Goal: Task Accomplishment & Management: Use online tool/utility

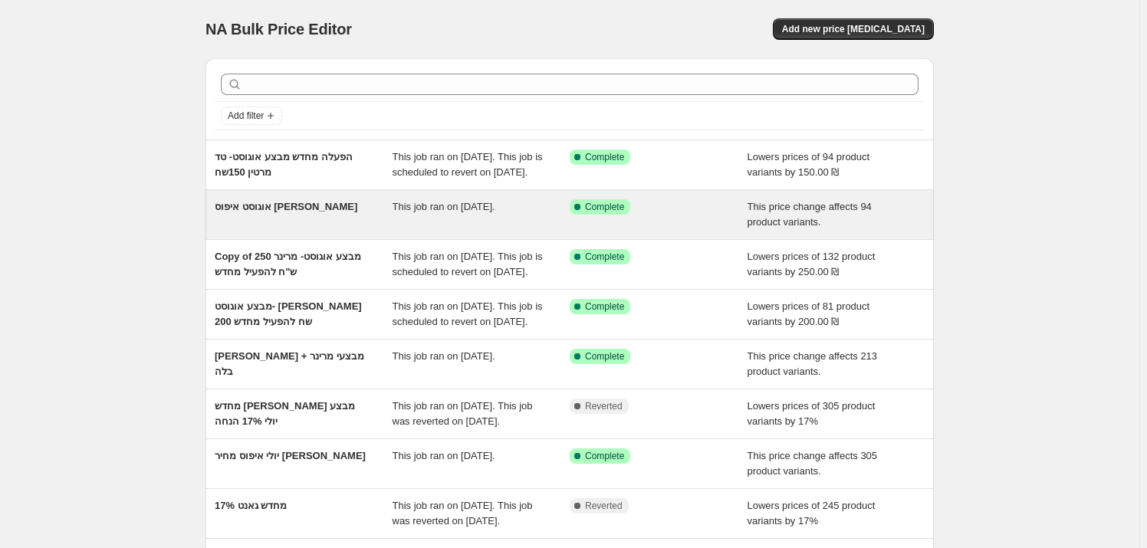
click at [334, 230] on div "אוגוסט איפוס [PERSON_NAME]" at bounding box center [304, 214] width 178 height 31
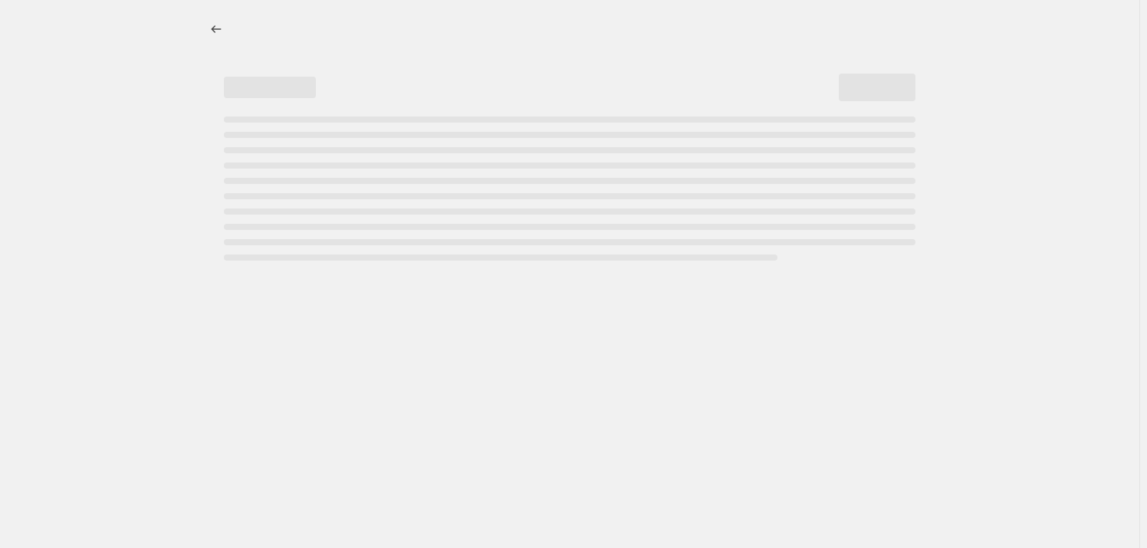
select select "ecap"
select select "remove"
select select "vendor"
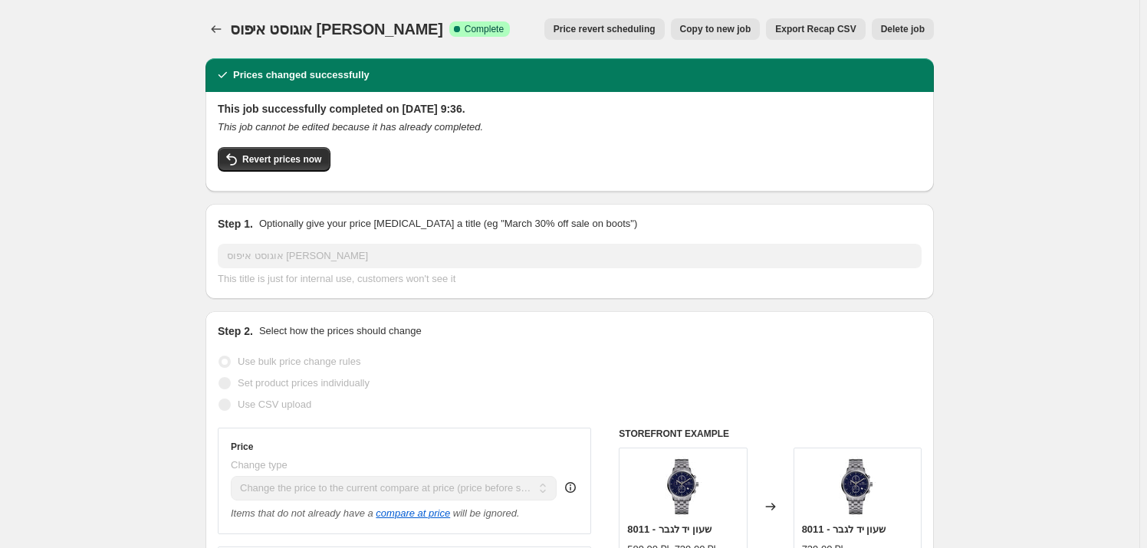
click at [756, 20] on button "Copy to new job" at bounding box center [716, 28] width 90 height 21
select select "ecap"
select select "remove"
select select "vendor"
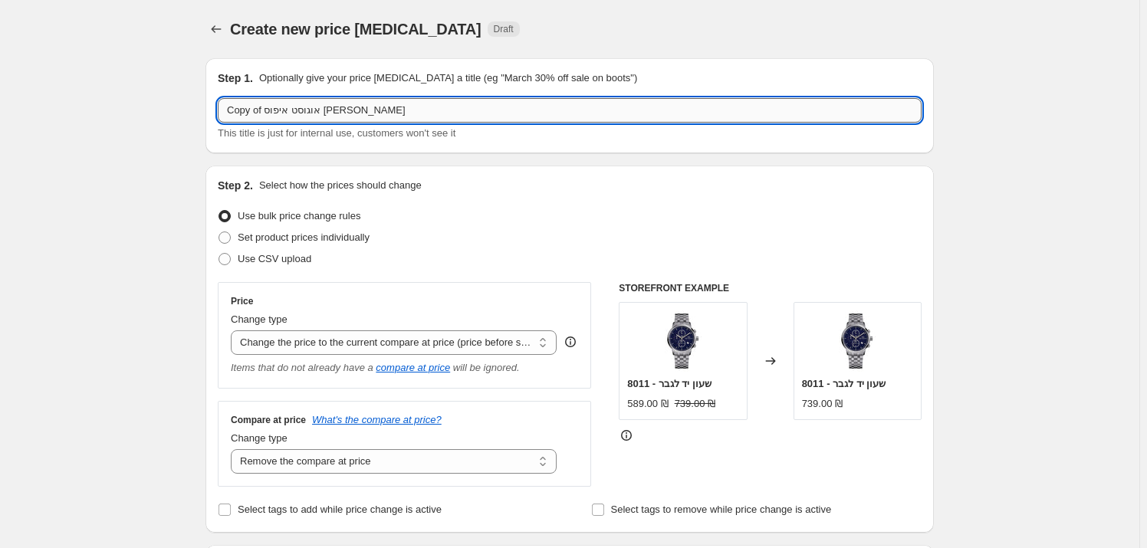
click at [387, 102] on input "Copy of אוגוסט איפוס [PERSON_NAME]" at bounding box center [570, 110] width 704 height 25
drag, startPoint x: 306, startPoint y: 111, endPoint x: 233, endPoint y: 113, distance: 72.9
click at [230, 113] on input "Copy of אוגוסט איפוס [PERSON_NAME]" at bounding box center [570, 110] width 704 height 25
click at [244, 109] on input "Copy of אוגוסט איפוס [PERSON_NAME]" at bounding box center [570, 110] width 704 height 25
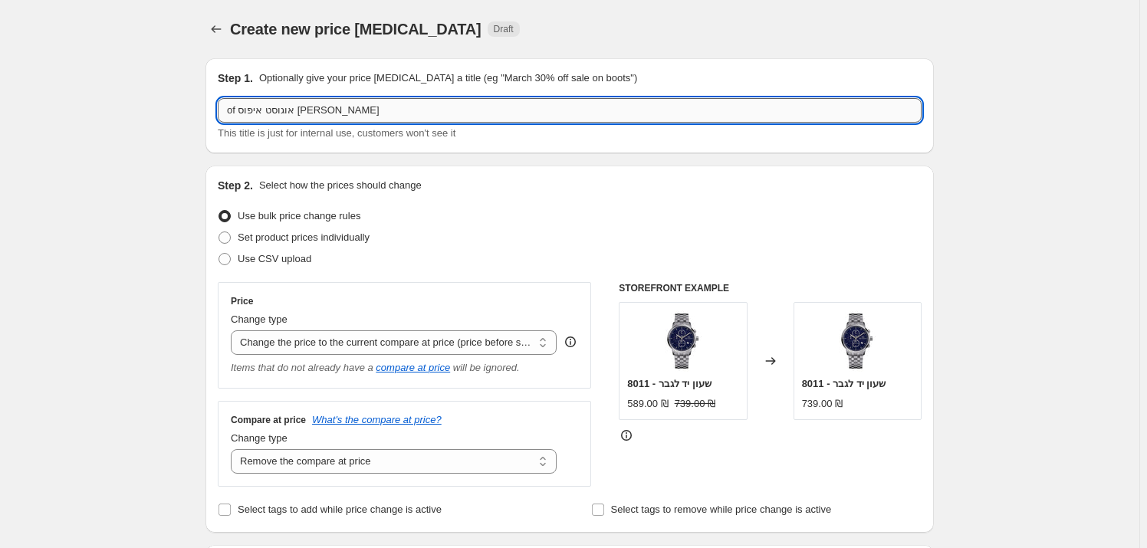
click at [235, 109] on input "of אוגוסט איפוס [PERSON_NAME]" at bounding box center [570, 110] width 704 height 25
click at [232, 109] on input "of אוגוסט איפוס [PERSON_NAME]" at bounding box center [570, 110] width 704 height 25
click at [239, 110] on input "אוגוסט איפוס [PERSON_NAME]" at bounding box center [570, 110] width 704 height 25
click at [240, 111] on input "אוגוסט איפוס טד" at bounding box center [570, 110] width 704 height 25
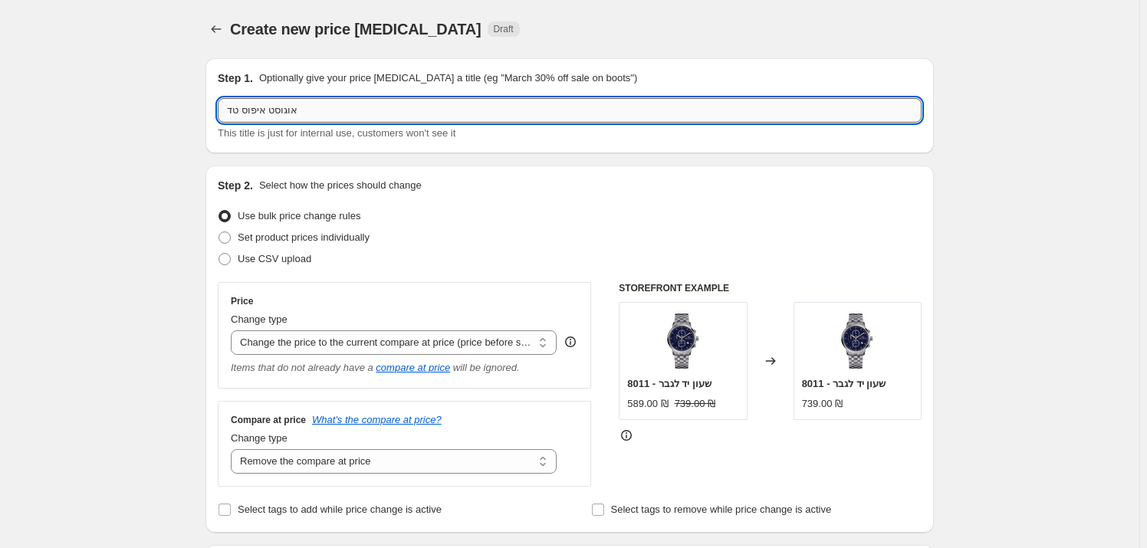
click at [240, 111] on input "אוגוסט איפוס טד" at bounding box center [570, 110] width 704 height 25
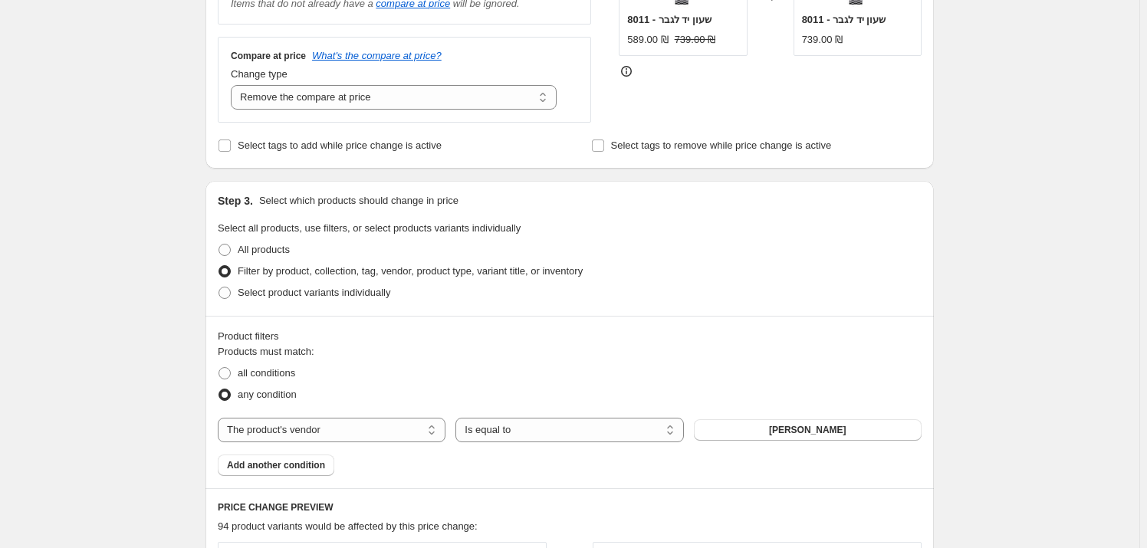
scroll to position [488, 0]
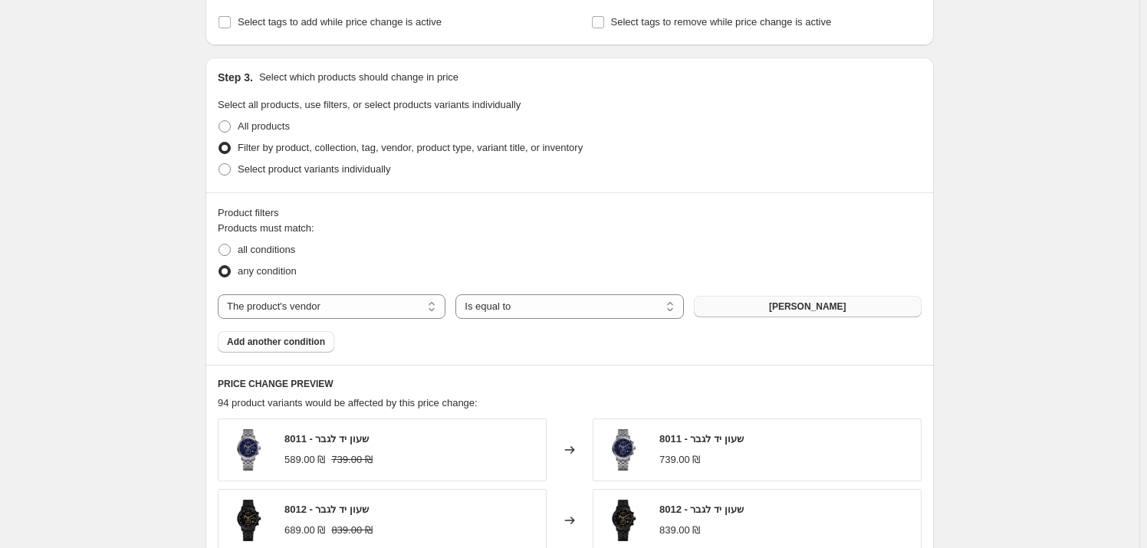
type input "[PERSON_NAME] דוכסיות"
click at [788, 303] on span "[PERSON_NAME]" at bounding box center [807, 307] width 77 height 12
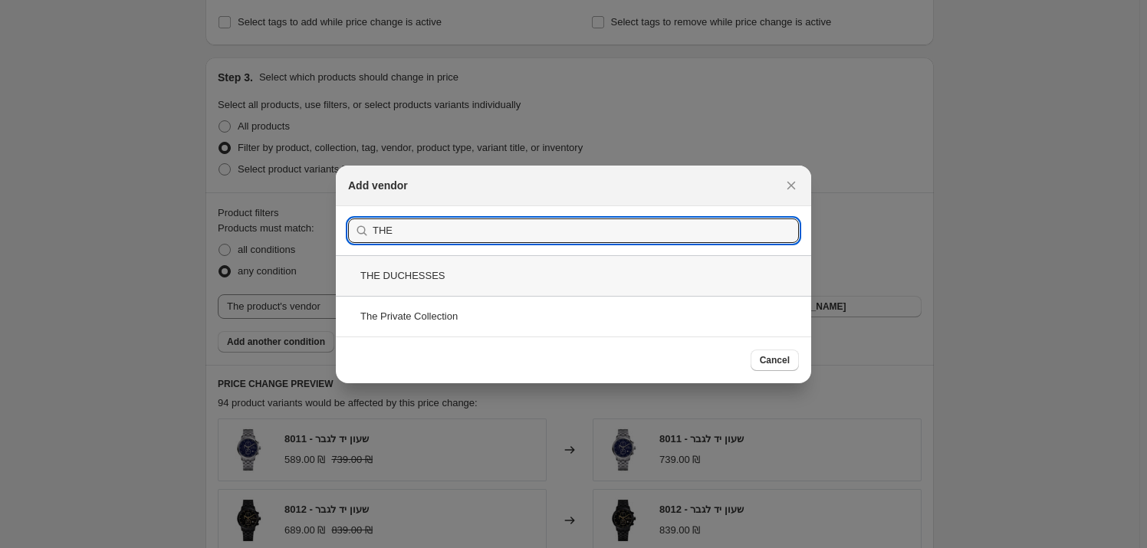
type input "THE"
click at [478, 278] on div "THE DUCHESSES" at bounding box center [573, 275] width 475 height 41
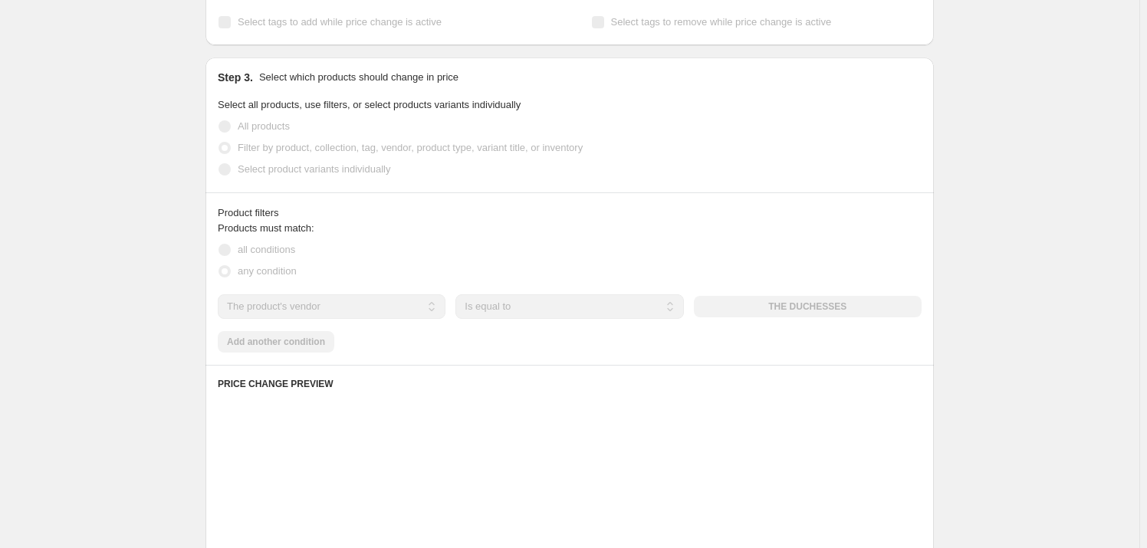
click at [1076, 302] on div "Create new price [MEDICAL_DATA]. This page is ready Create new price [MEDICAL_D…" at bounding box center [570, 279] width 1140 height 1535
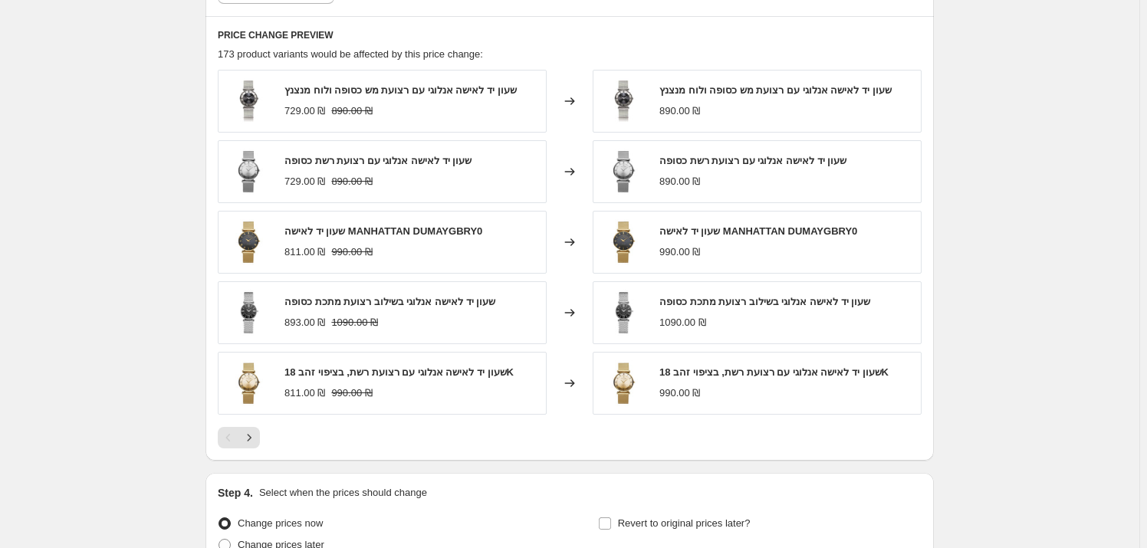
scroll to position [985, 0]
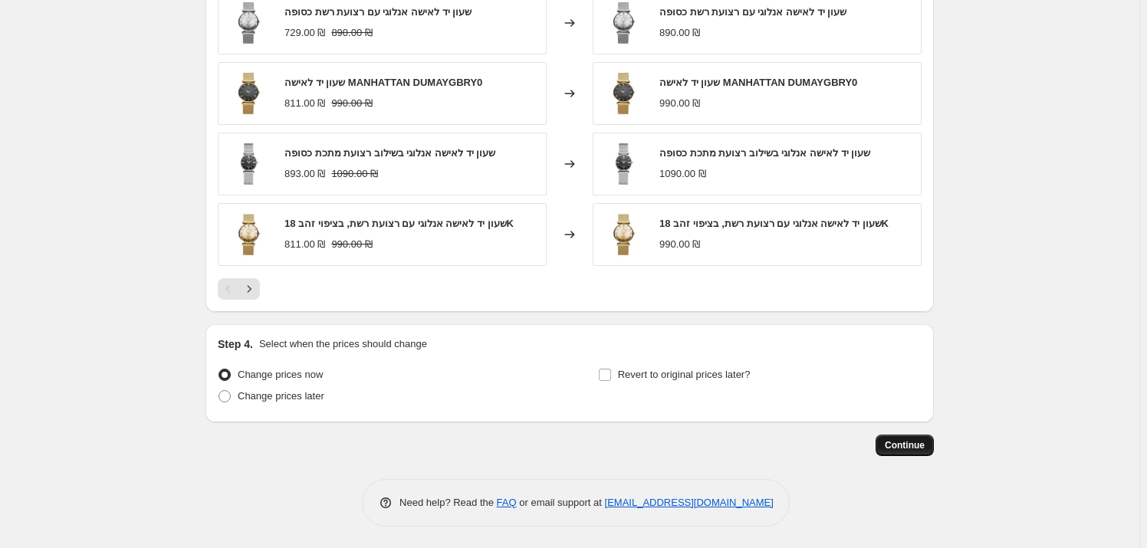
click at [925, 442] on span "Continue" at bounding box center [905, 445] width 40 height 12
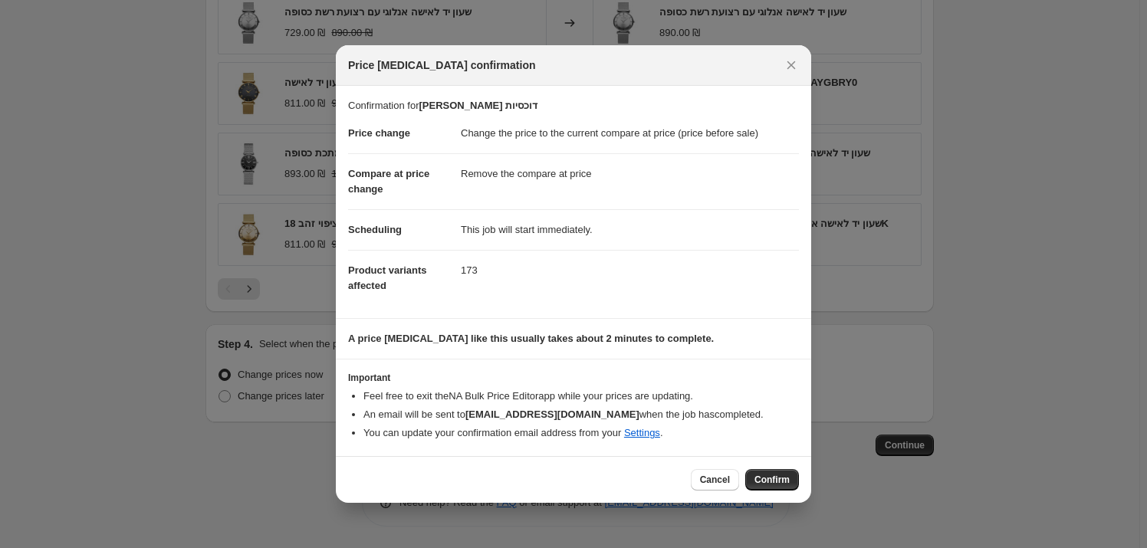
click at [785, 477] on span "Confirm" at bounding box center [772, 480] width 35 height 12
type input "[PERSON_NAME] דוכסיות"
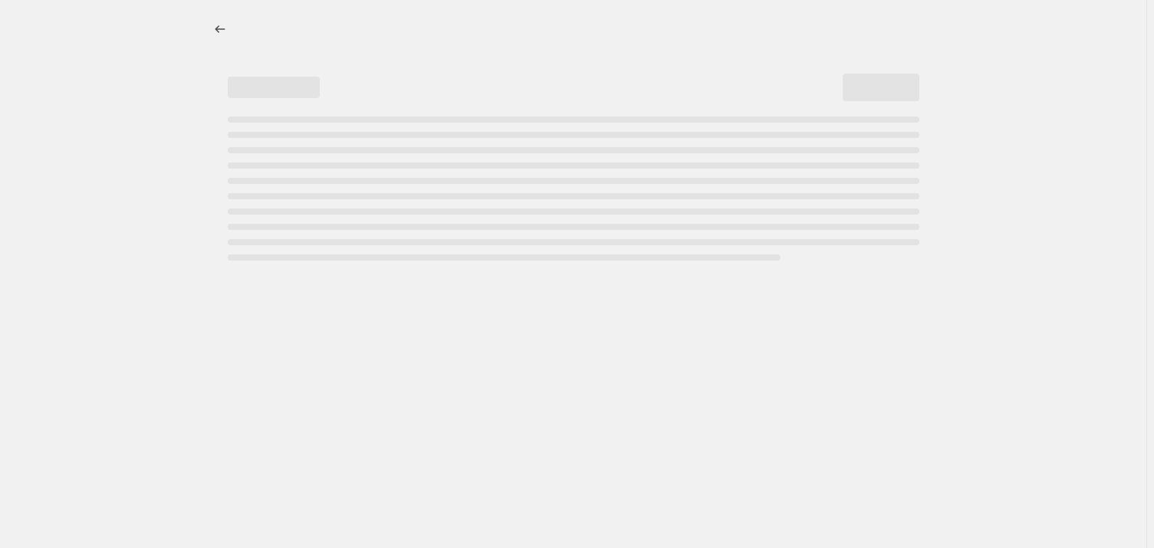
select select "ecap"
select select "remove"
select select "vendor"
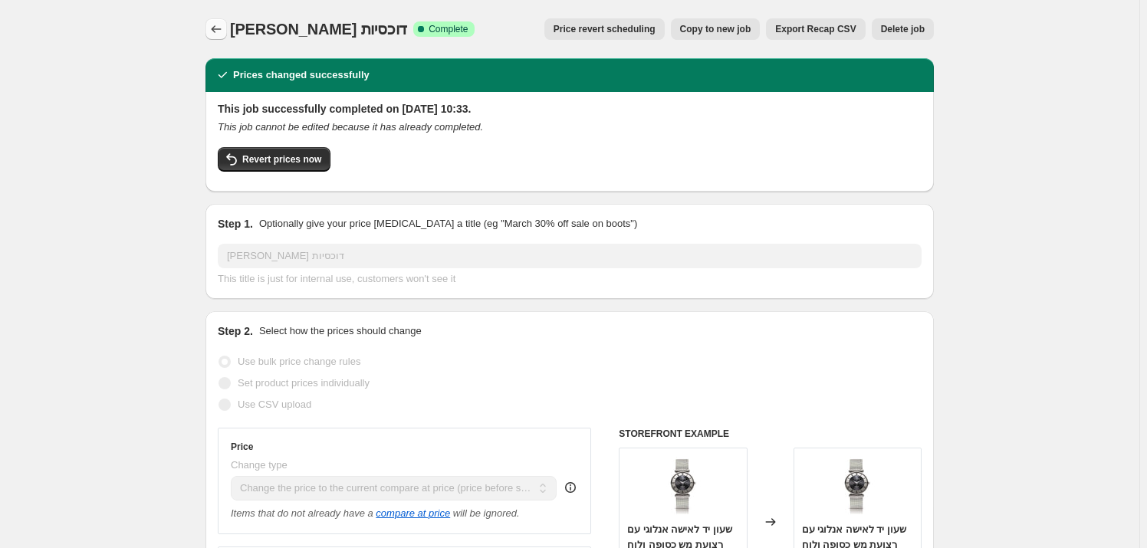
click at [216, 21] on icon "Price change jobs" at bounding box center [216, 28] width 15 height 15
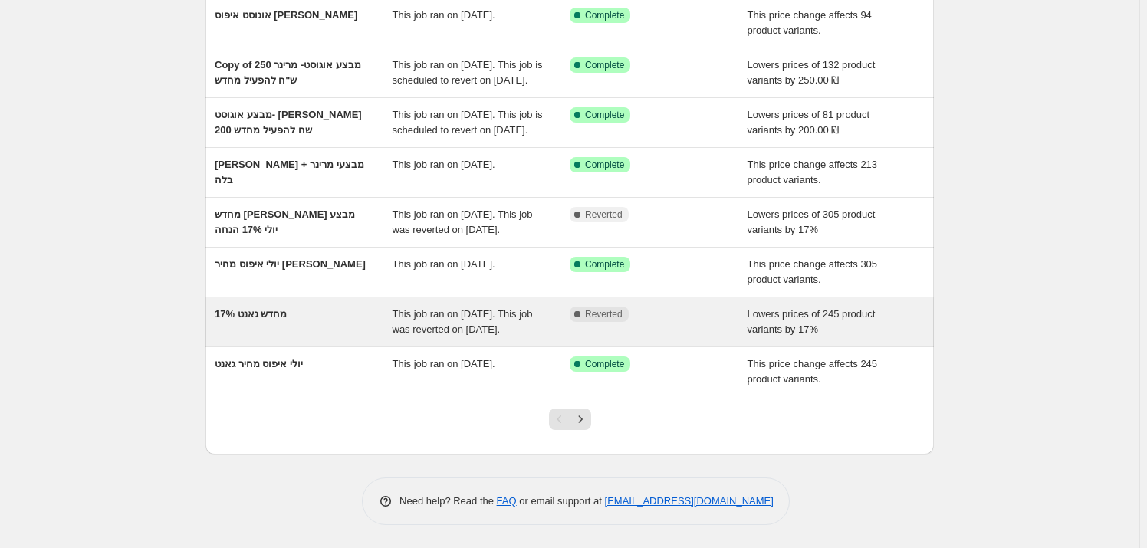
scroll to position [316, 0]
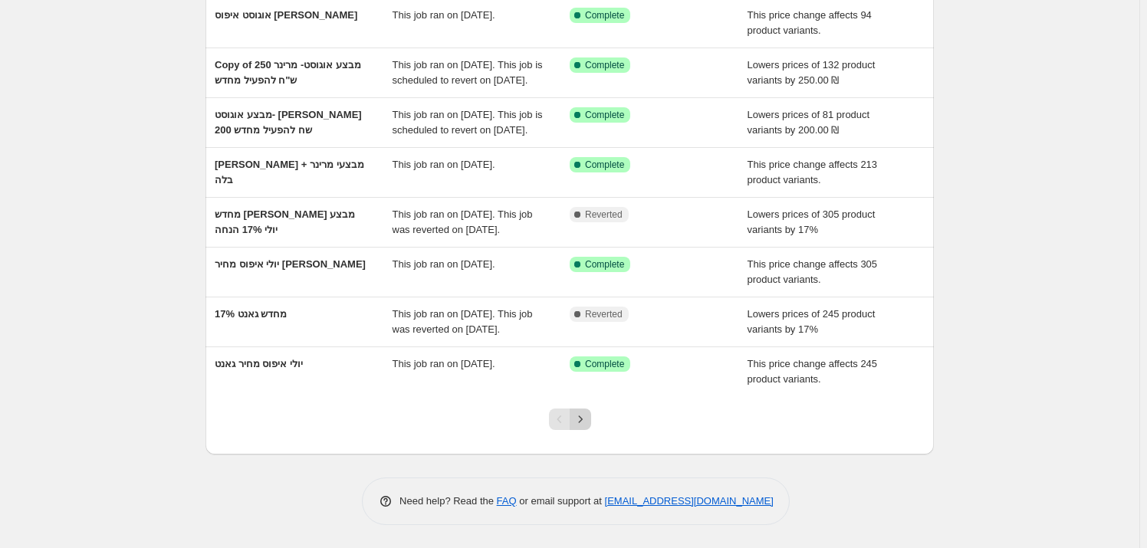
click at [588, 425] on icon "Next" at bounding box center [580, 419] width 15 height 15
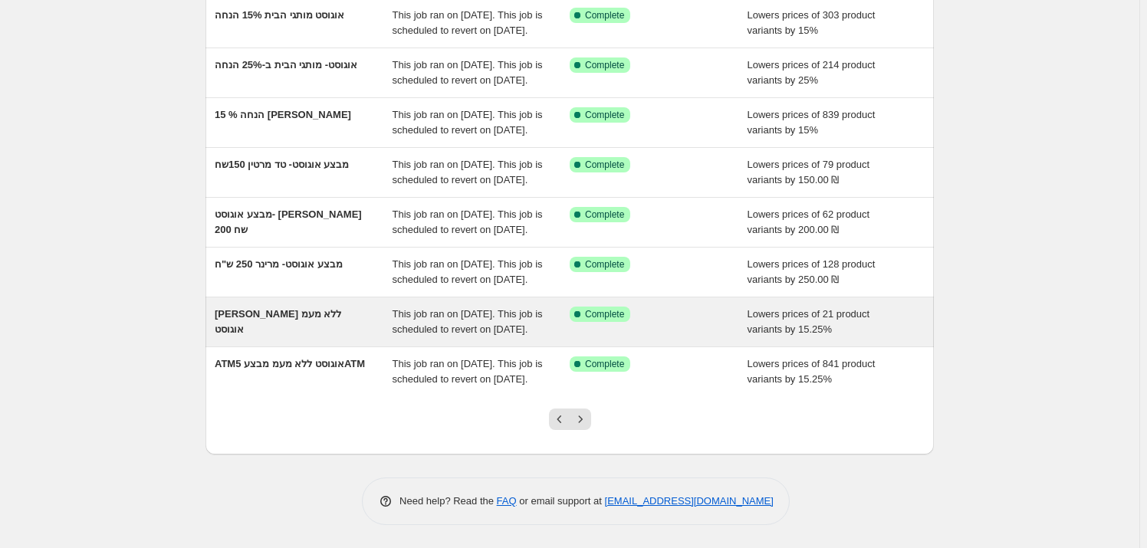
scroll to position [348, 0]
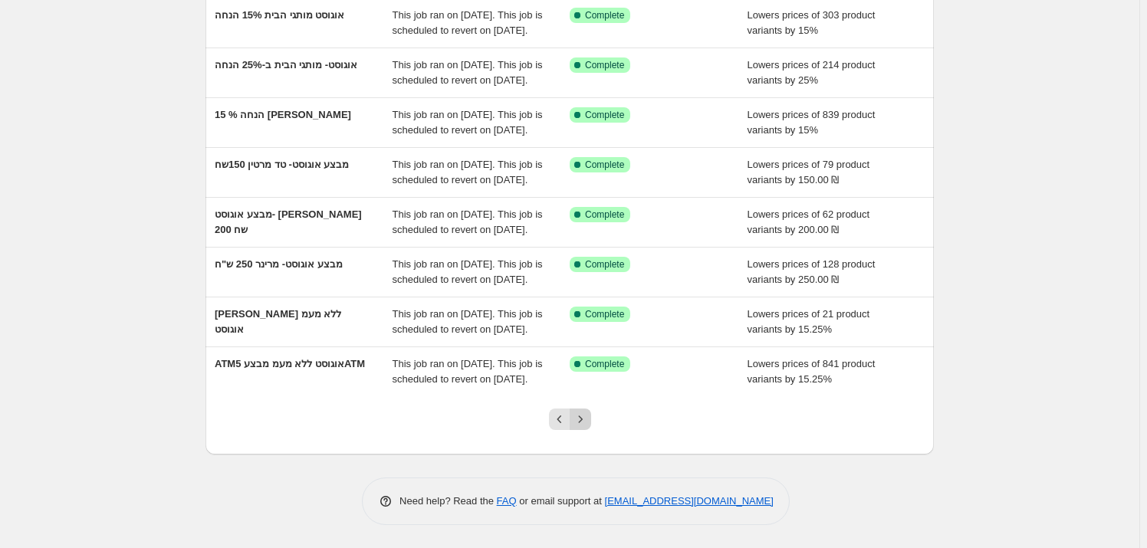
click at [584, 427] on icon "Next" at bounding box center [580, 419] width 15 height 15
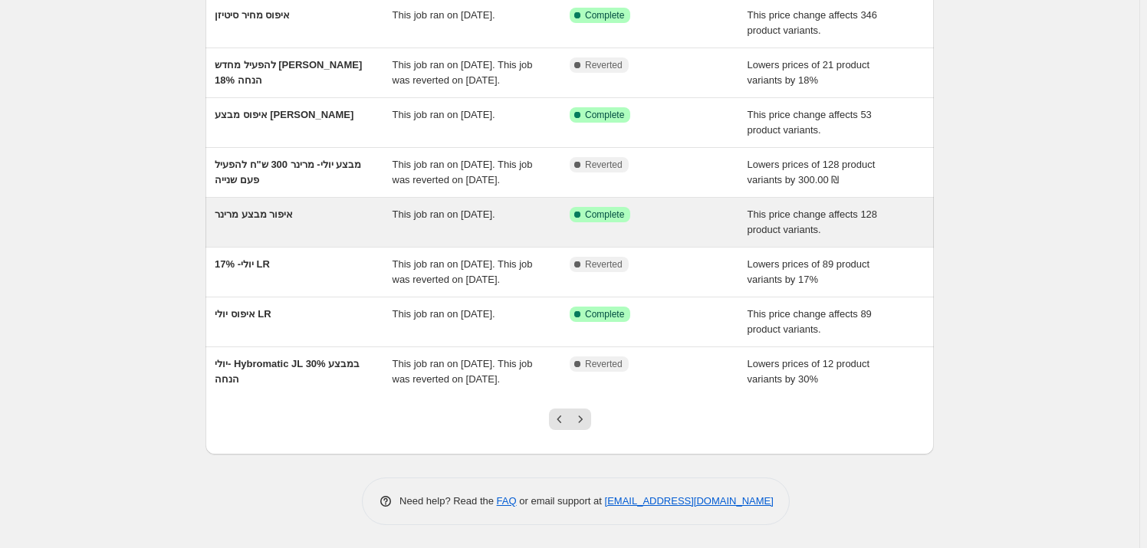
scroll to position [278, 0]
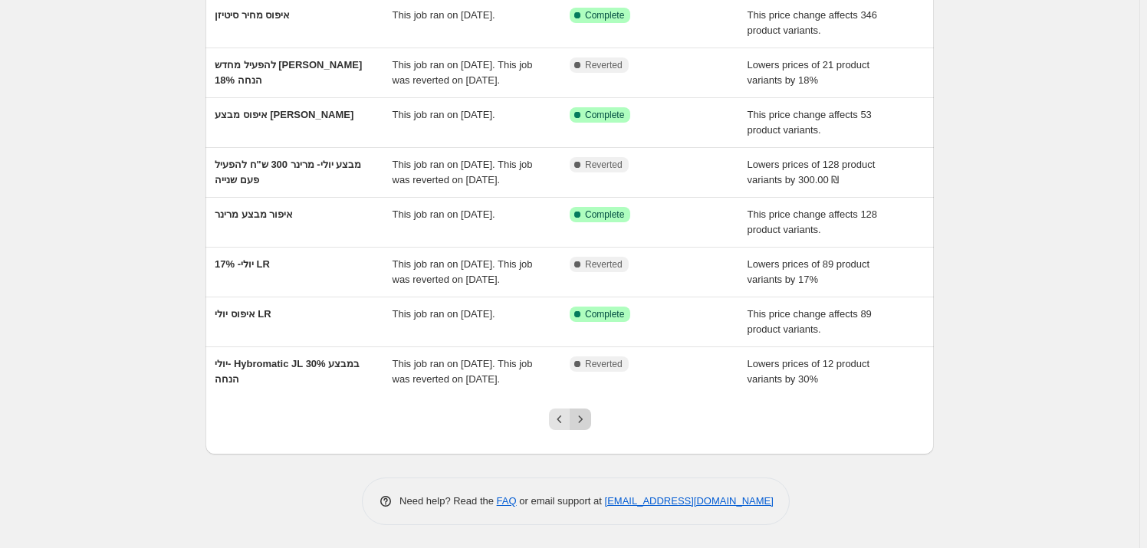
click at [583, 427] on icon "Next" at bounding box center [580, 419] width 15 height 15
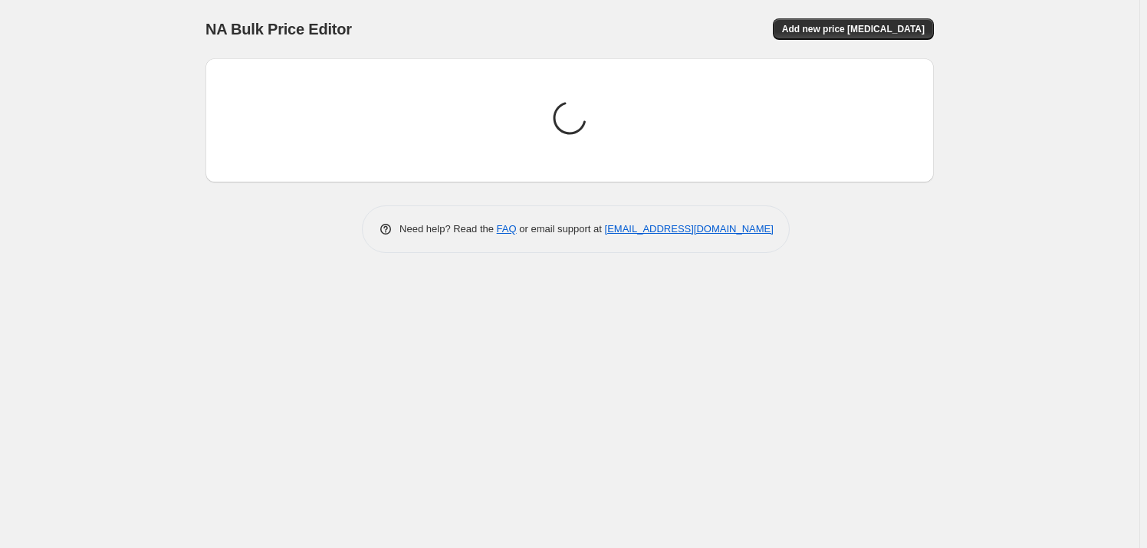
scroll to position [0, 0]
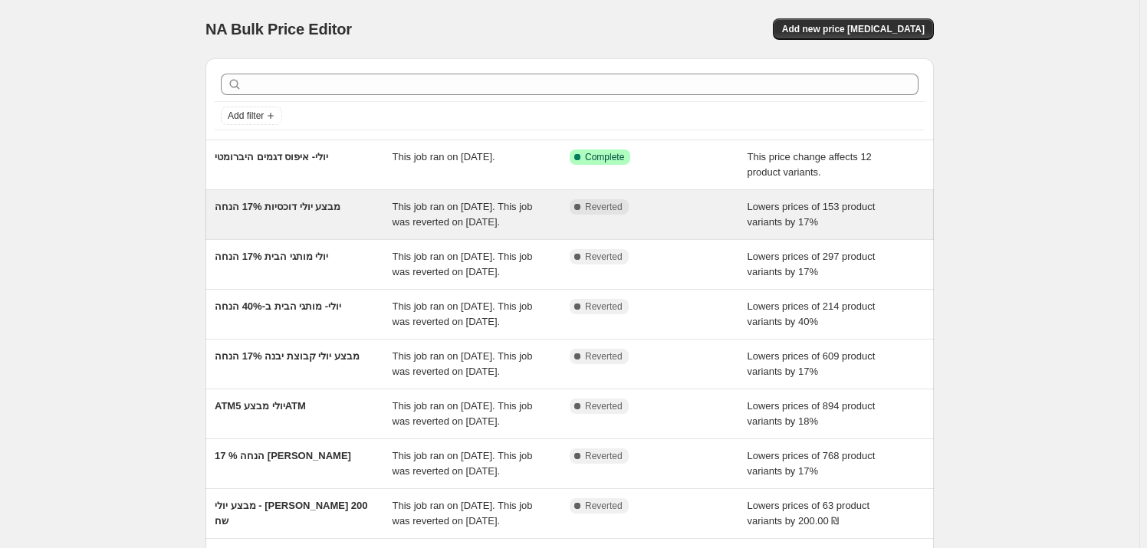
click at [303, 229] on div "מבצע יולי דוכסיות 17% הנחה" at bounding box center [304, 214] width 178 height 31
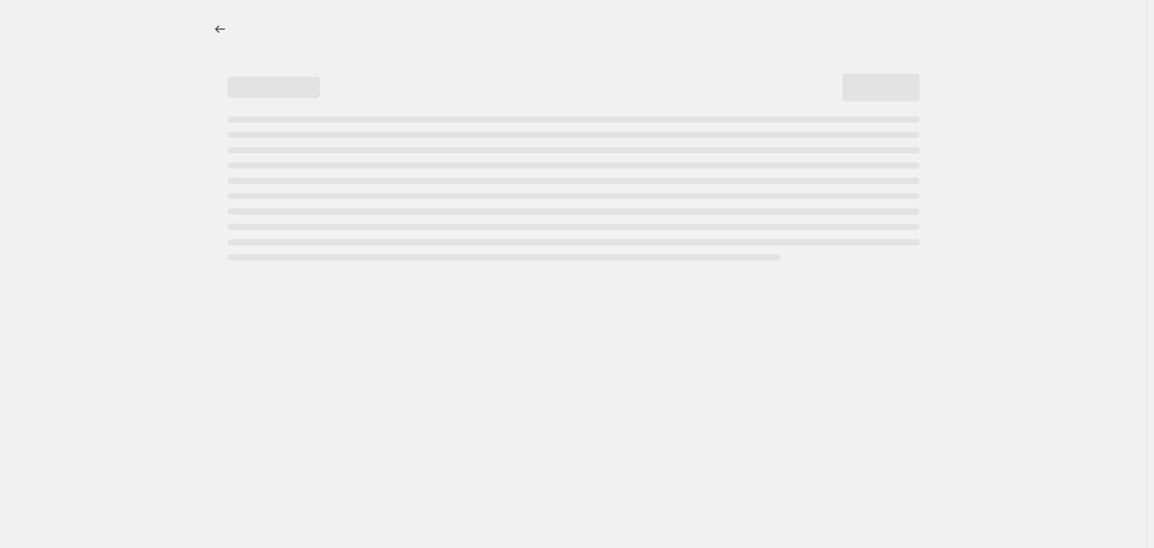
select select "percentage"
select select "vendor"
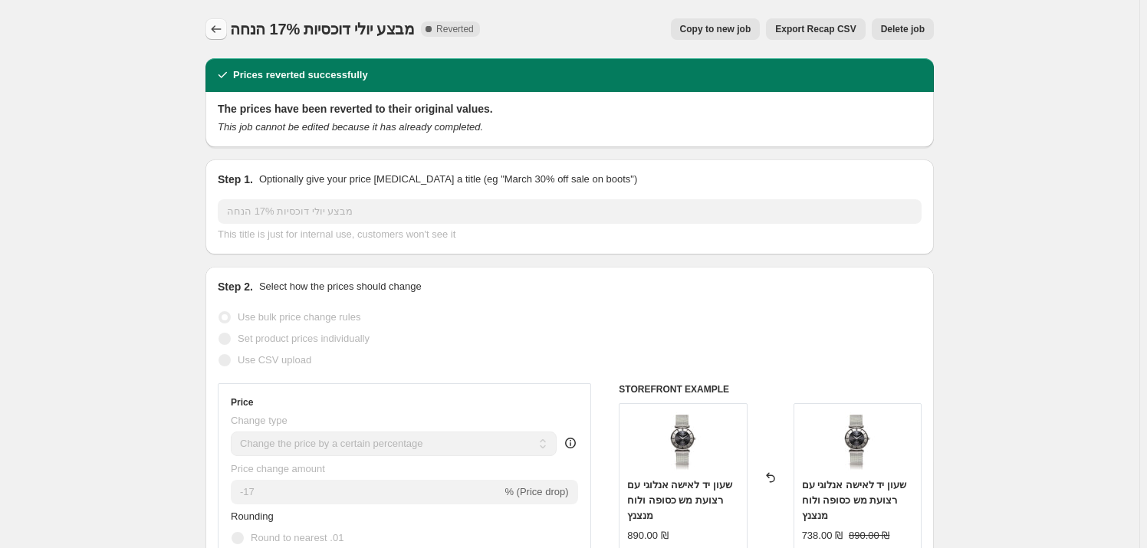
click at [221, 34] on icon "Price change jobs" at bounding box center [216, 28] width 15 height 15
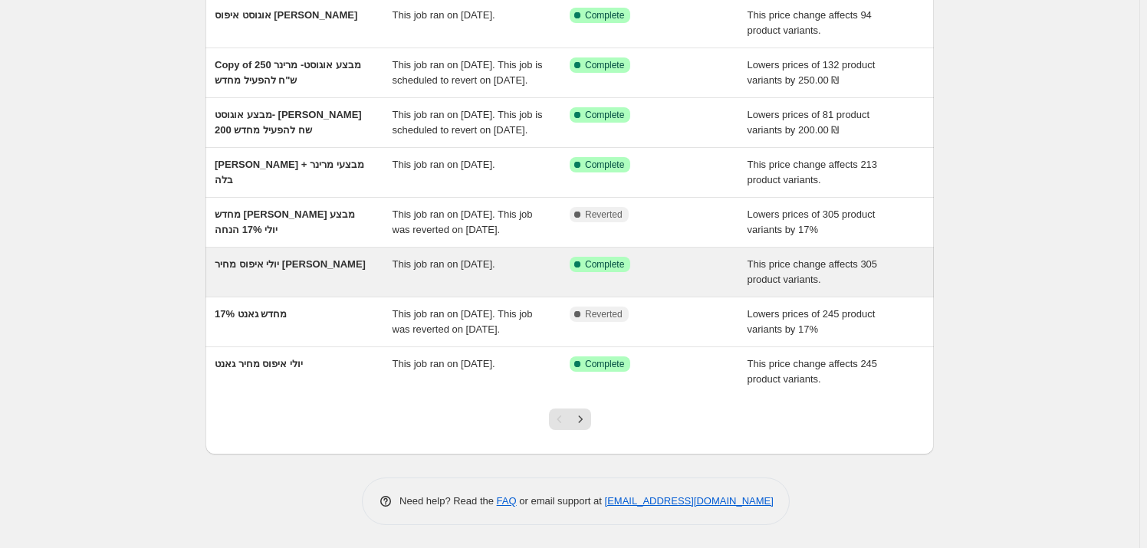
scroll to position [316, 0]
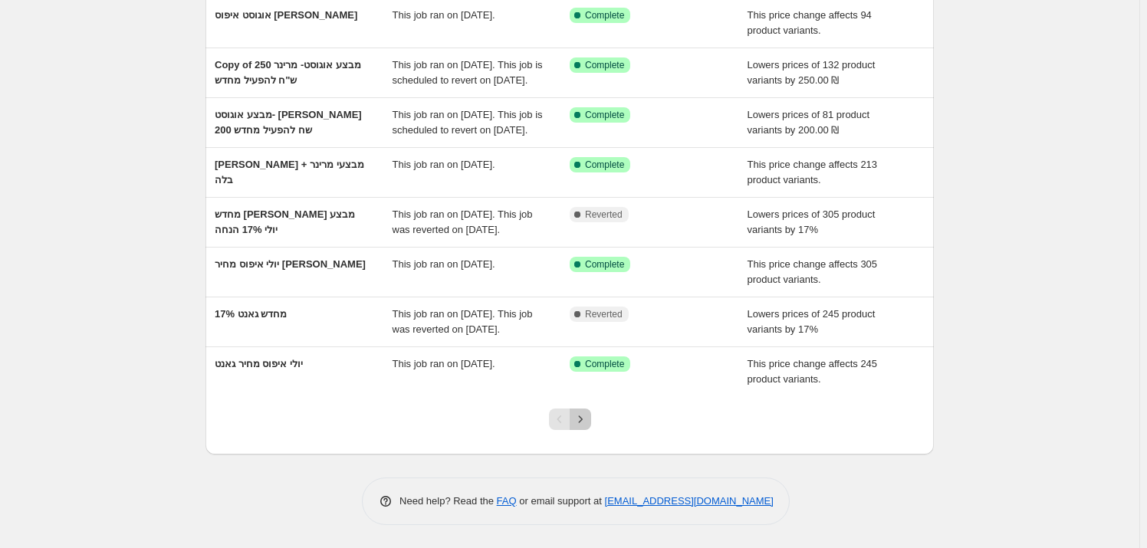
click at [588, 422] on icon "Next" at bounding box center [580, 419] width 15 height 15
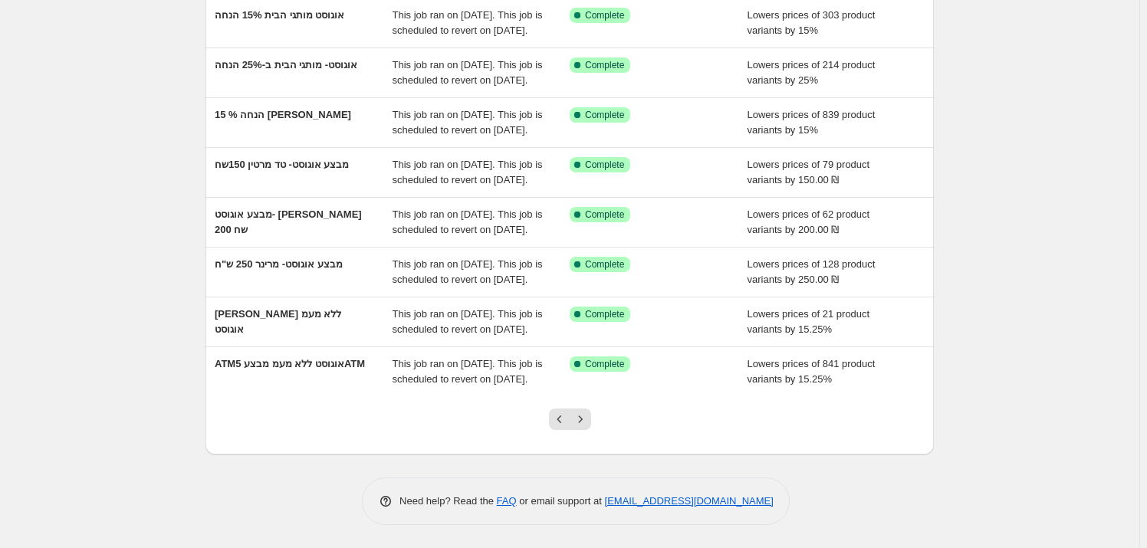
scroll to position [377, 0]
click at [584, 423] on icon "Next" at bounding box center [580, 419] width 15 height 15
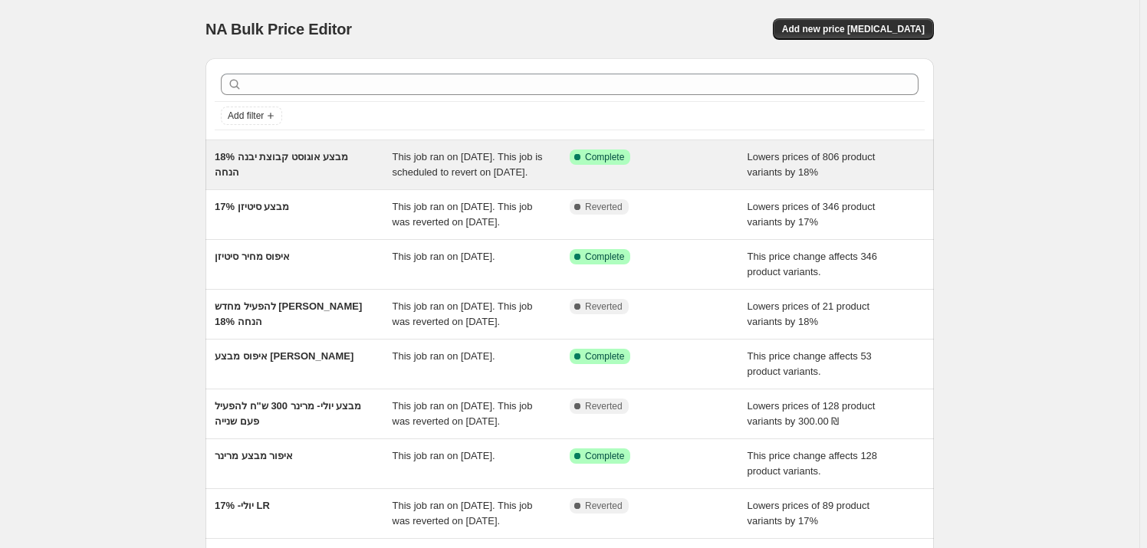
click at [364, 174] on div "מבצע אוגוסט קבוצת יבנה 18% הנחה" at bounding box center [304, 165] width 178 height 31
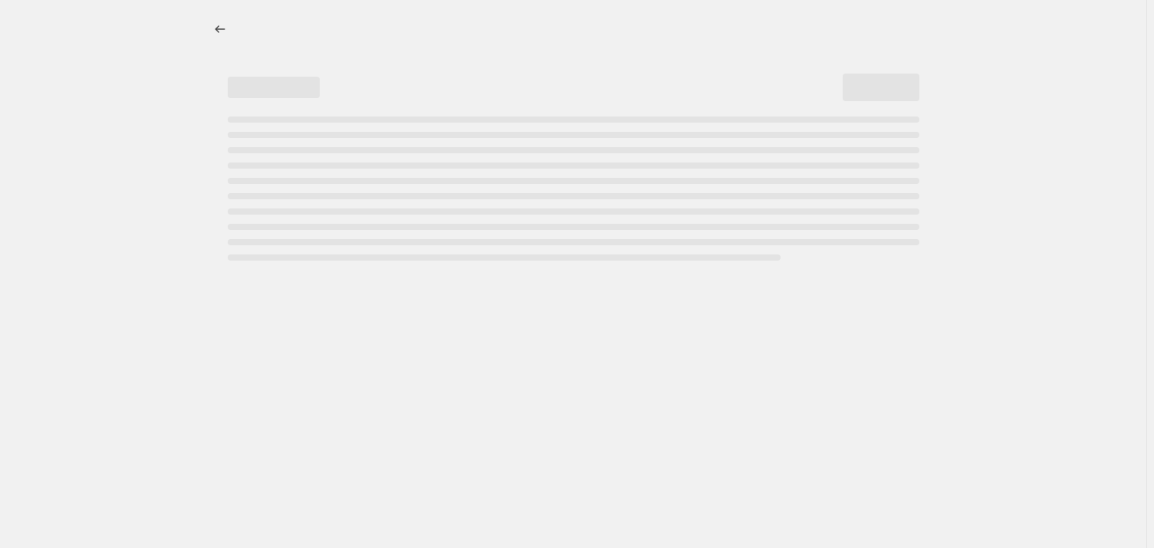
select select "percentage"
select select "vendor"
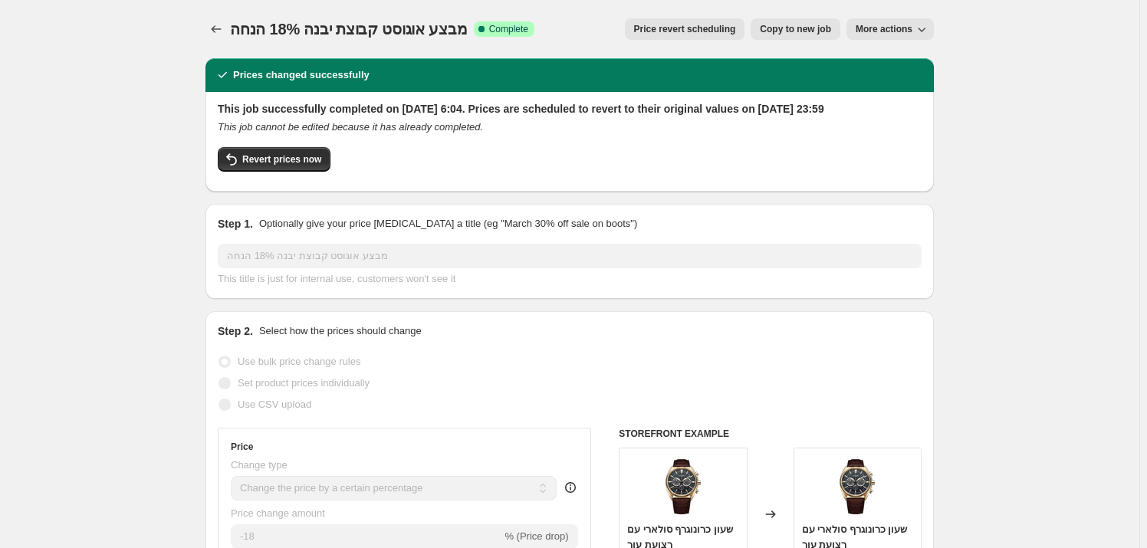
click at [807, 23] on span "Copy to new job" at bounding box center [795, 29] width 71 height 12
select select "percentage"
select select "vendor"
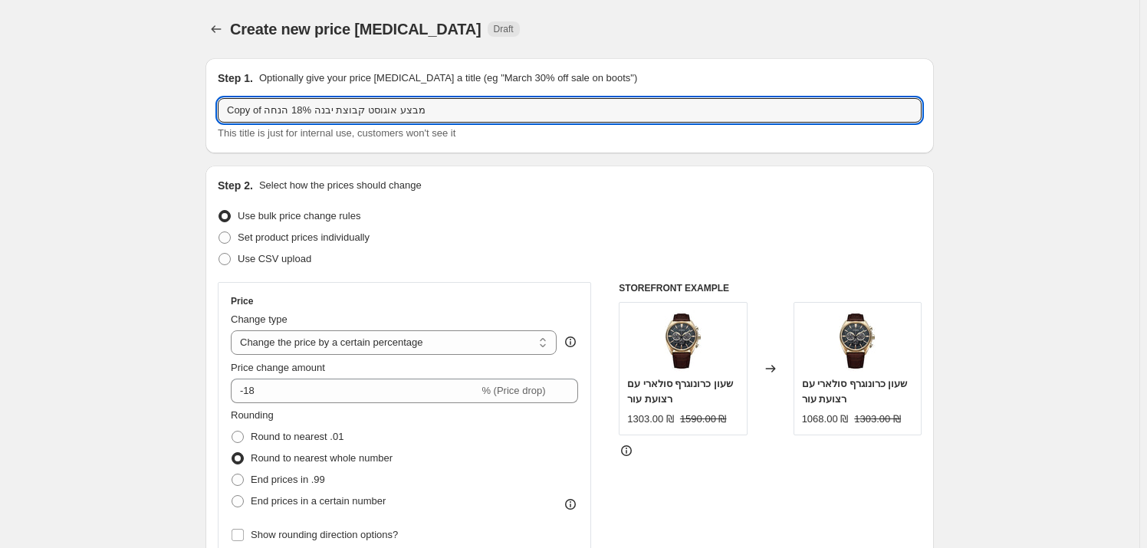
drag, startPoint x: 269, startPoint y: 112, endPoint x: 211, endPoint y: 114, distance: 58.3
click at [211, 114] on div "Step 1. Optionally give your price [MEDICAL_DATA] a title (eg "March 30% off sa…" at bounding box center [570, 105] width 729 height 95
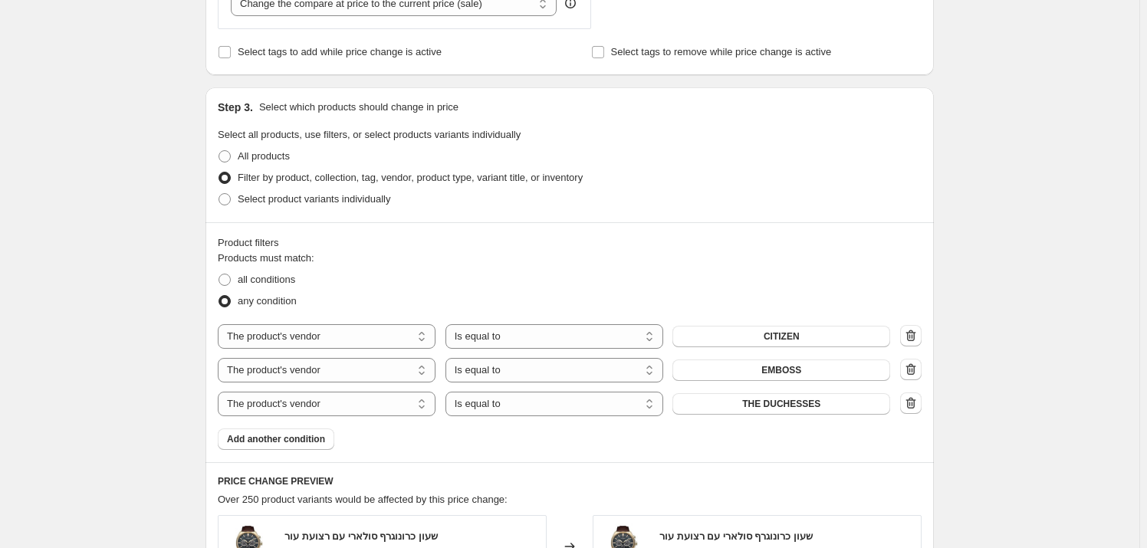
scroll to position [697, 0]
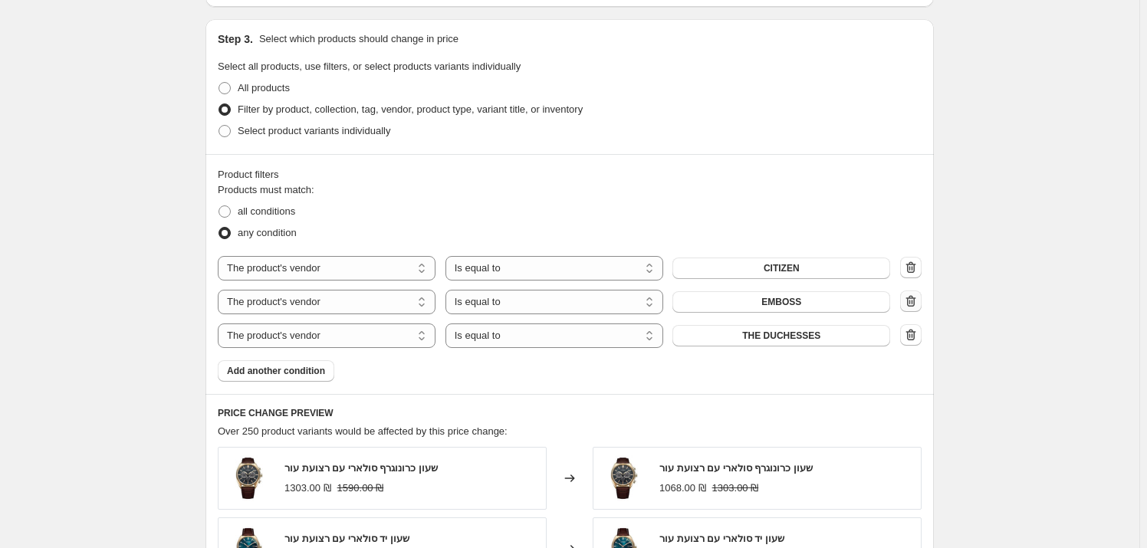
type input "הפעלה מחדש דוכסיות מבצע אוגוסט קבוצת יבנה 18% הנחה"
click at [916, 305] on icon "button" at bounding box center [910, 301] width 15 height 15
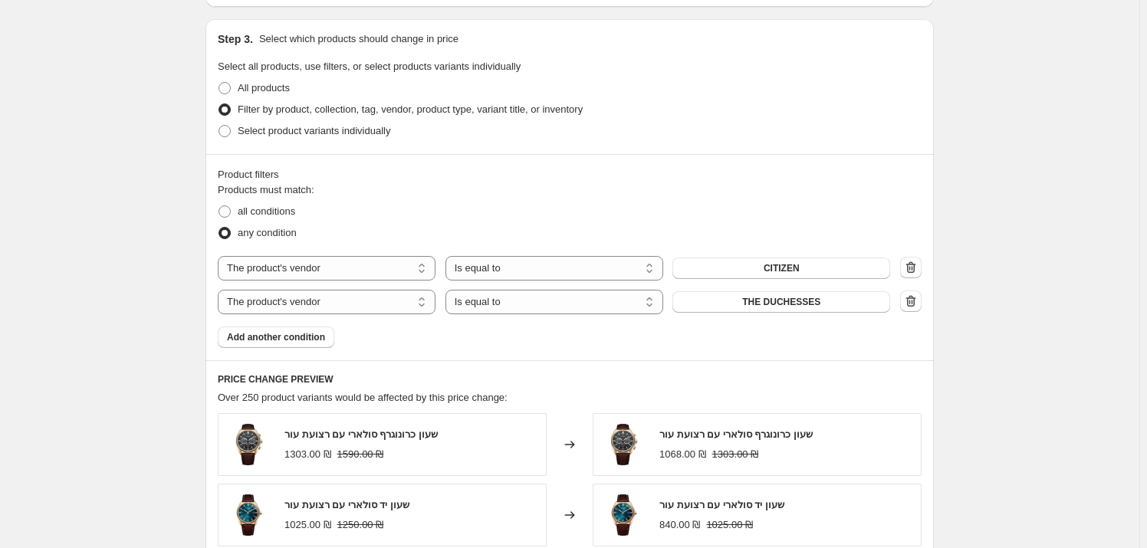
click at [919, 267] on icon "button" at bounding box center [910, 267] width 15 height 15
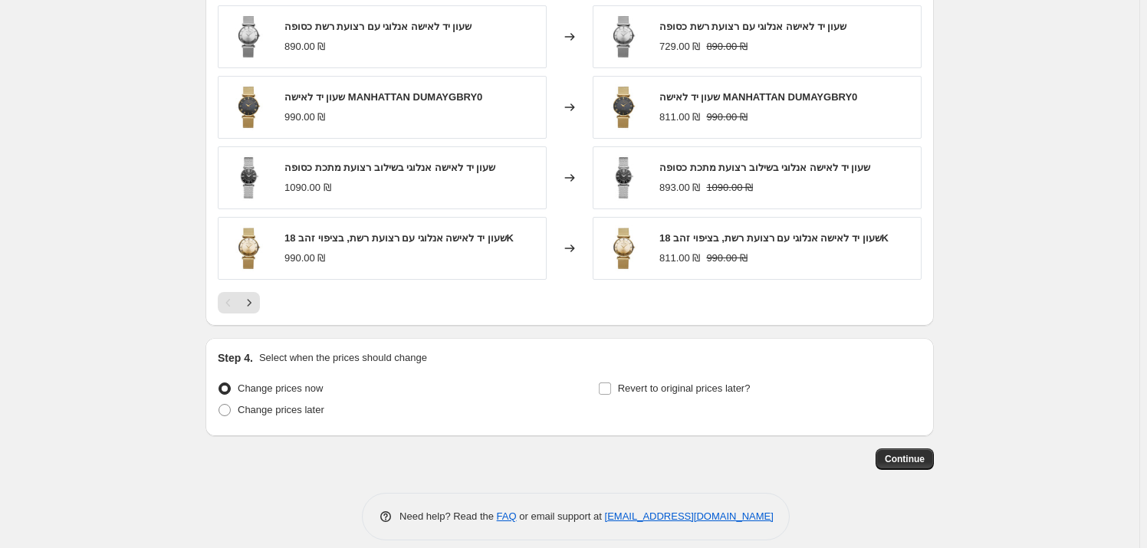
scroll to position [1156, 0]
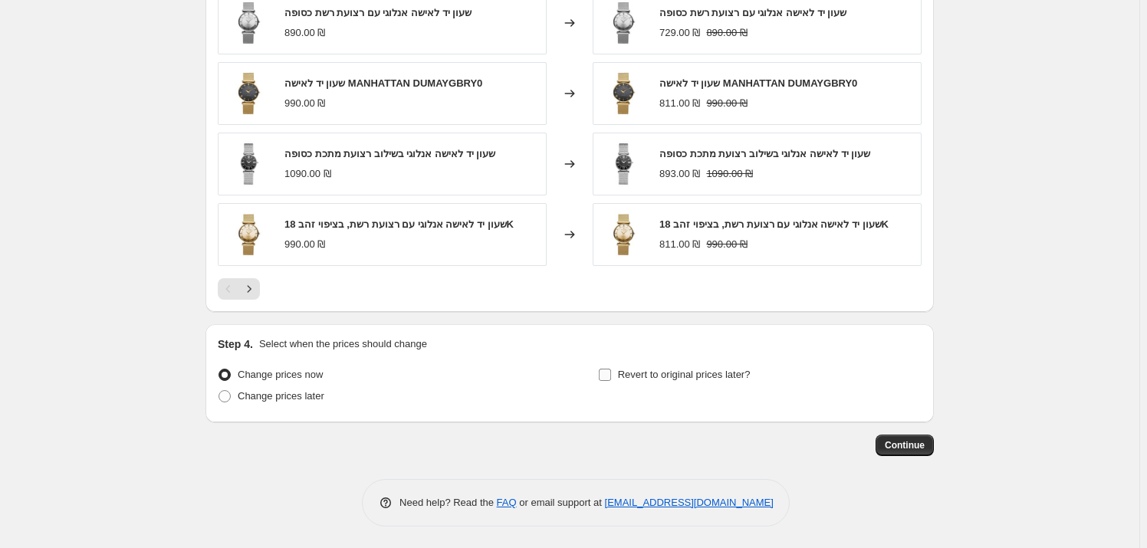
click at [659, 383] on label "Revert to original prices later?" at bounding box center [674, 374] width 153 height 21
click at [607, 373] on input "Revert to original prices later?" at bounding box center [605, 375] width 12 height 12
checkbox input "true"
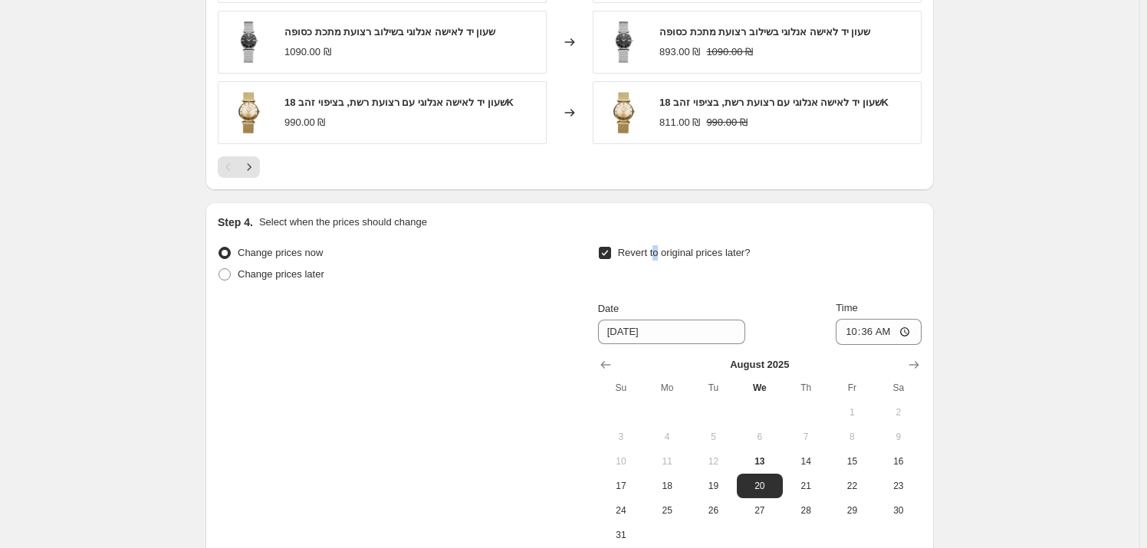
scroll to position [1434, 0]
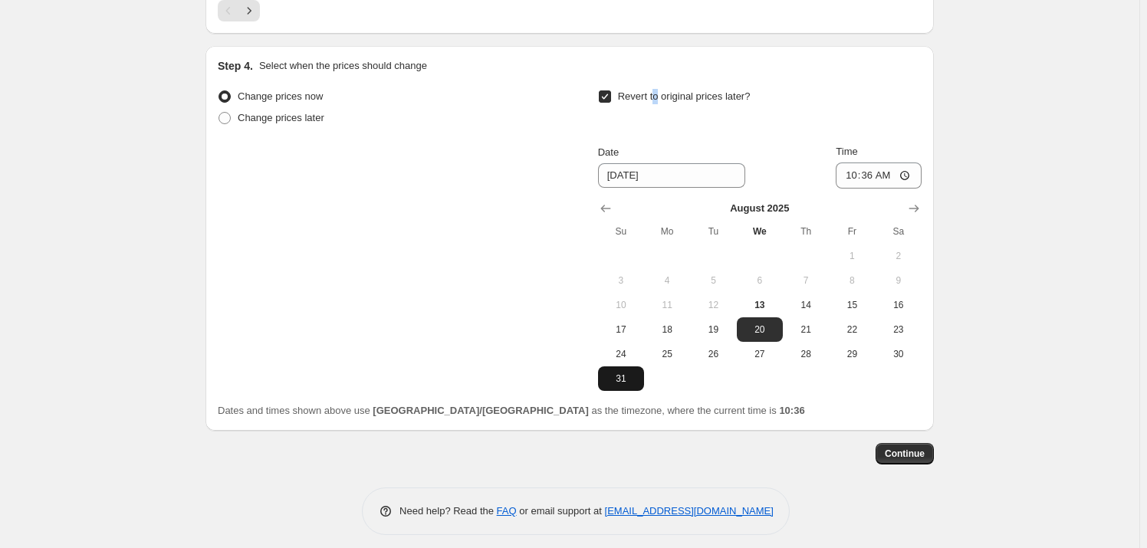
click at [617, 375] on span "31" at bounding box center [621, 379] width 34 height 12
type input "[DATE]"
click at [893, 169] on input "10:36" at bounding box center [879, 176] width 86 height 26
type input "23:59"
drag, startPoint x: 1062, startPoint y: 214, endPoint x: 1001, endPoint y: 250, distance: 71.2
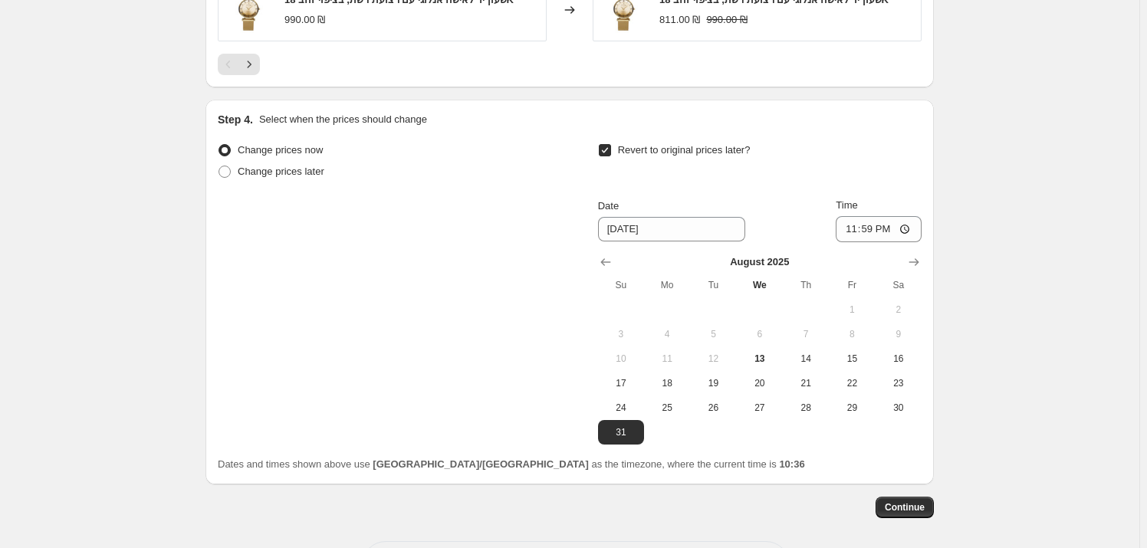
scroll to position [1443, 0]
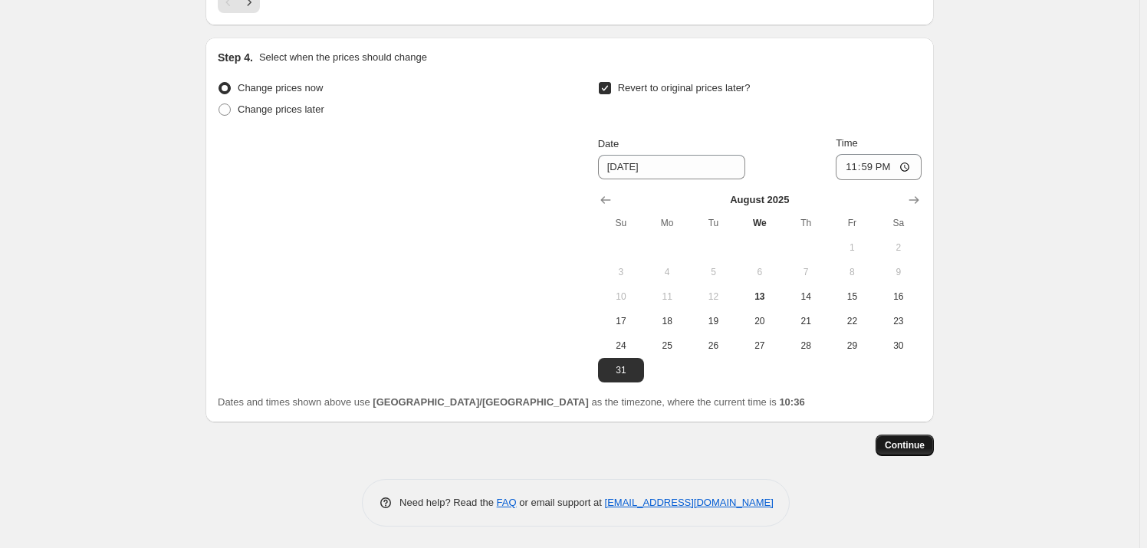
click at [919, 445] on span "Continue" at bounding box center [905, 445] width 40 height 12
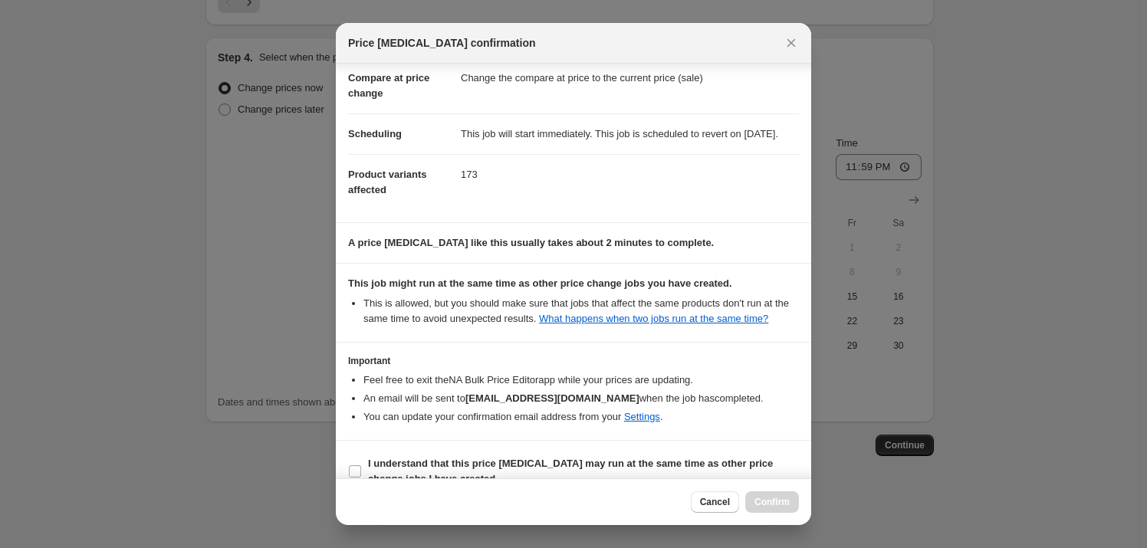
scroll to position [111, 0]
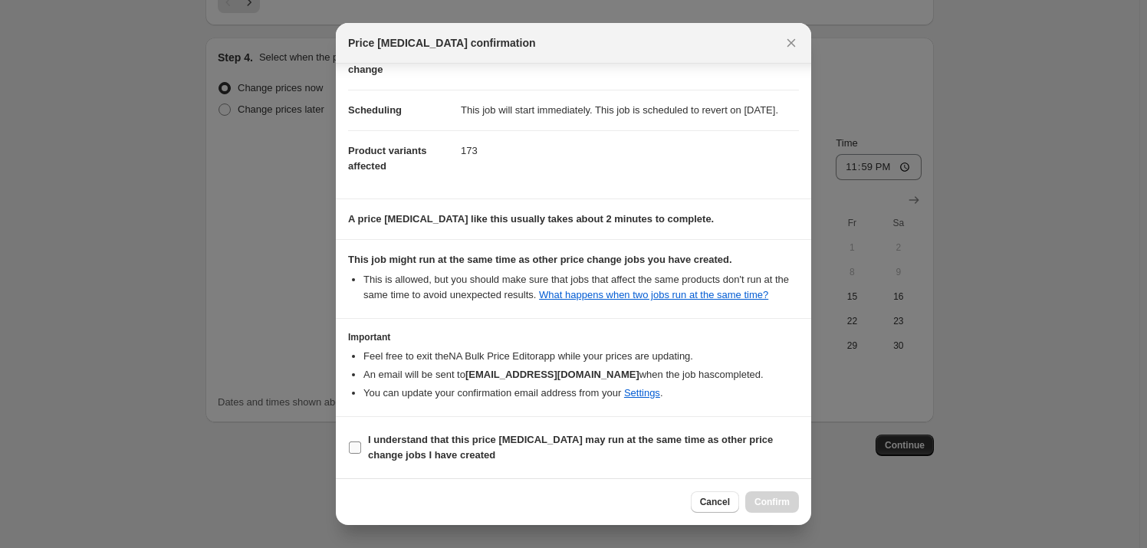
click at [499, 451] on span "I understand that this price [MEDICAL_DATA] may run at the same time as other p…" at bounding box center [583, 448] width 431 height 31
click at [361, 451] on input "I understand that this price [MEDICAL_DATA] may run at the same time as other p…" at bounding box center [355, 448] width 12 height 12
checkbox input "true"
click at [781, 498] on span "Confirm" at bounding box center [772, 502] width 35 height 12
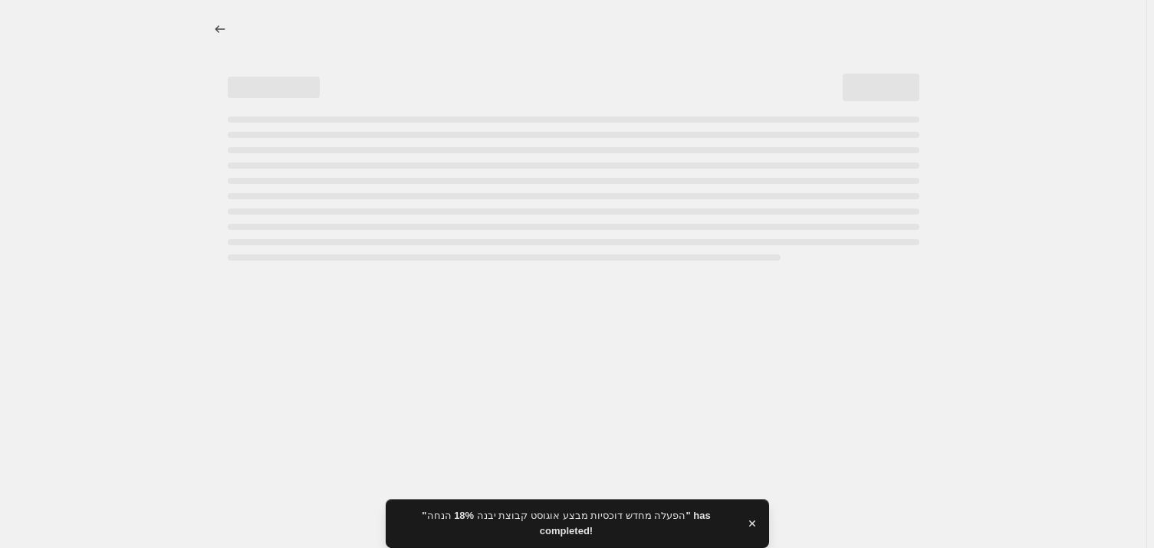
select select "percentage"
select select "vendor"
